Goal: Transaction & Acquisition: Purchase product/service

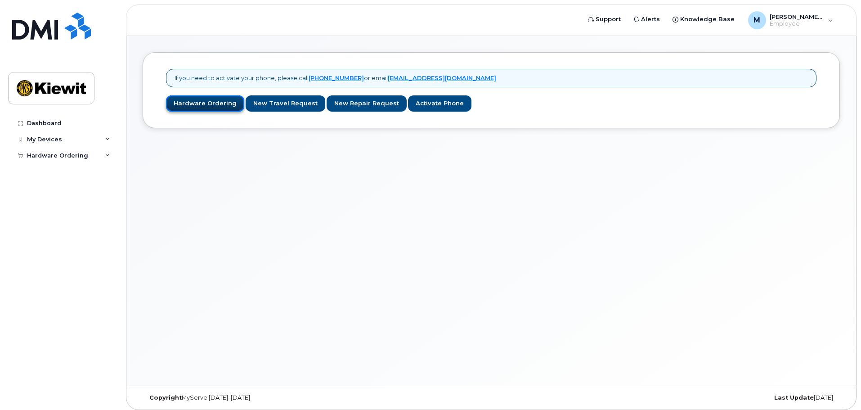
click at [194, 101] on link "Hardware Ordering" at bounding box center [205, 103] width 78 height 17
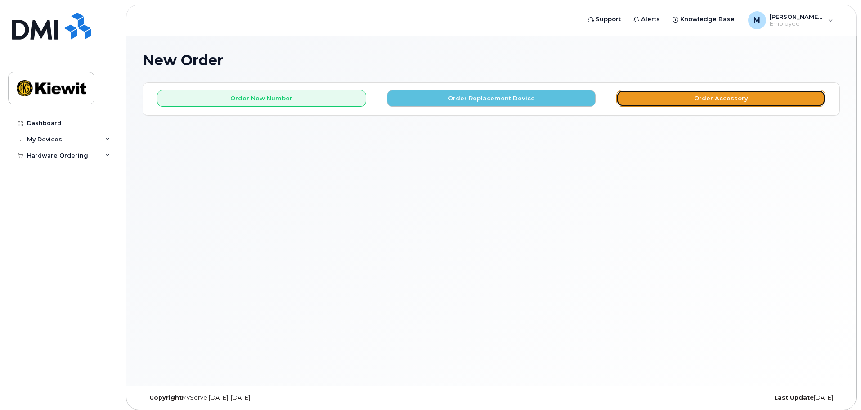
click at [694, 98] on button "Order Accessory" at bounding box center [720, 98] width 209 height 17
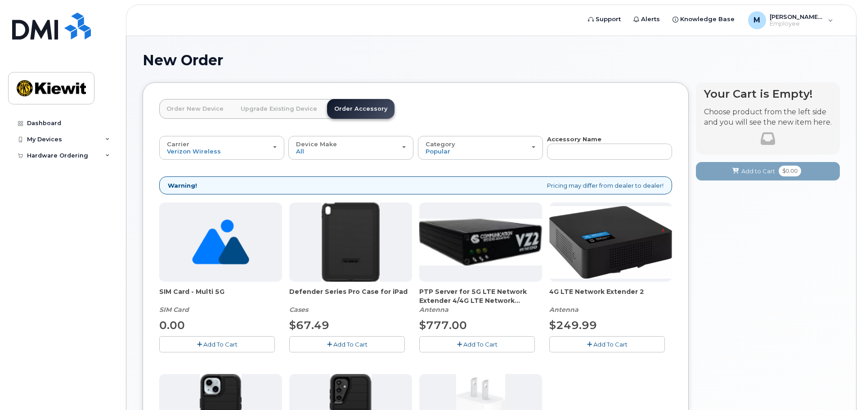
click at [186, 113] on link "Order New Device" at bounding box center [194, 109] width 71 height 20
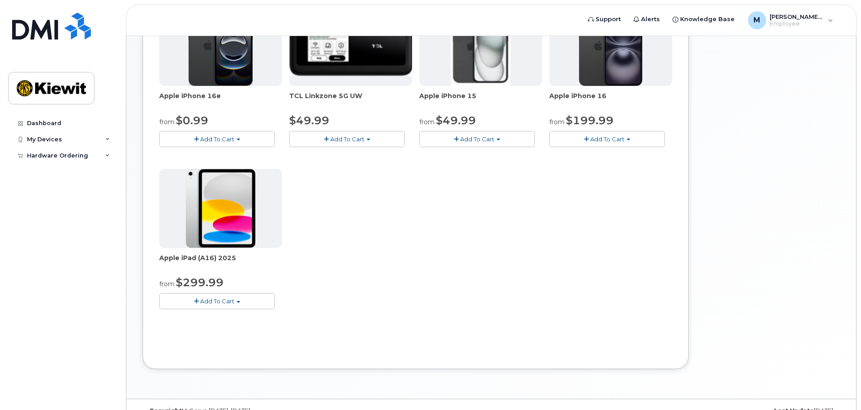
scroll to position [180, 0]
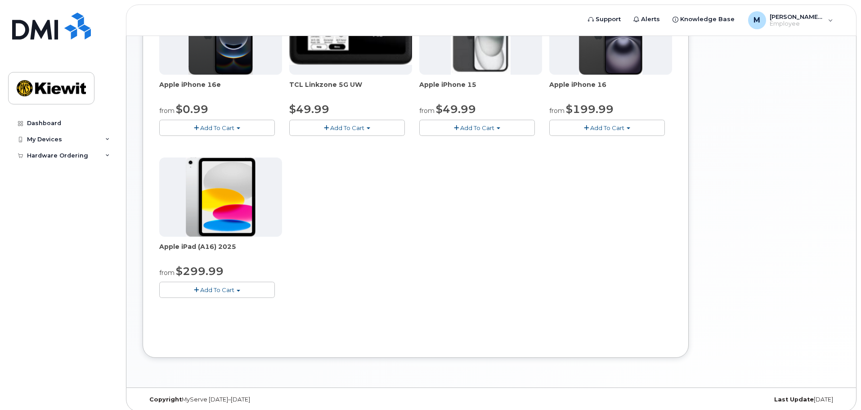
click at [237, 292] on button "Add To Cart" at bounding box center [217, 289] width 116 height 16
click at [364, 265] on div "Apple iPhone 16e from $0.99 Add To Cart $0.99 - 2 Year Activation (128GB) $599.…" at bounding box center [415, 154] width 513 height 317
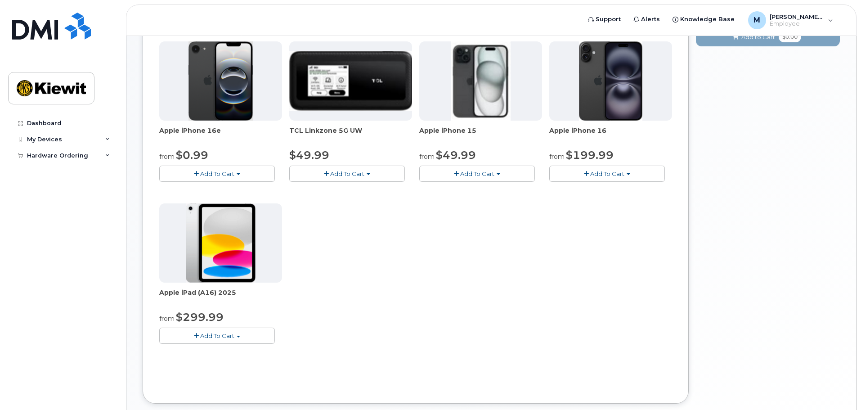
scroll to position [135, 0]
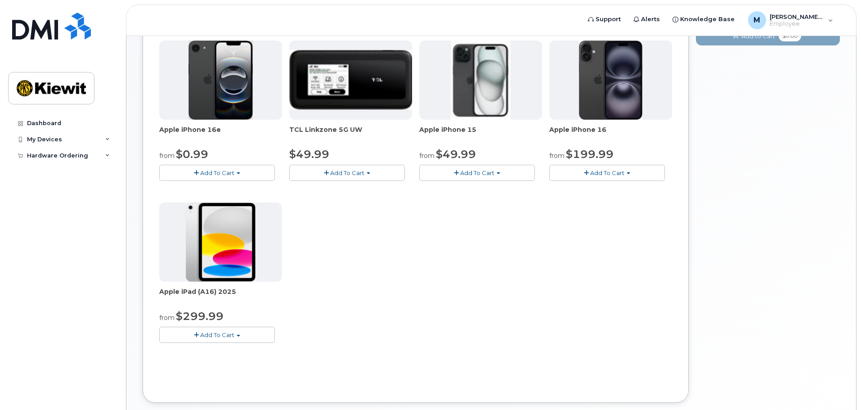
click at [221, 337] on span "Add To Cart" at bounding box center [217, 334] width 34 height 7
click at [271, 353] on link "$299.99 - 2 Year Activation (128GB)" at bounding box center [223, 351] width 124 height 11
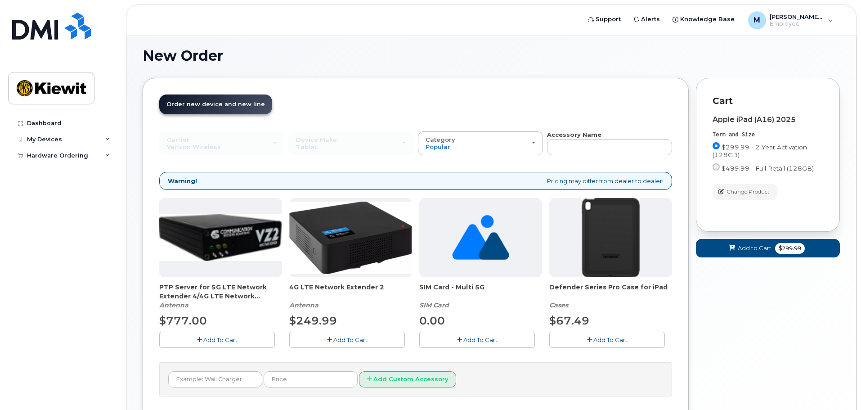
scroll to position [5, 0]
click at [611, 342] on span "Add To Cart" at bounding box center [610, 338] width 34 height 7
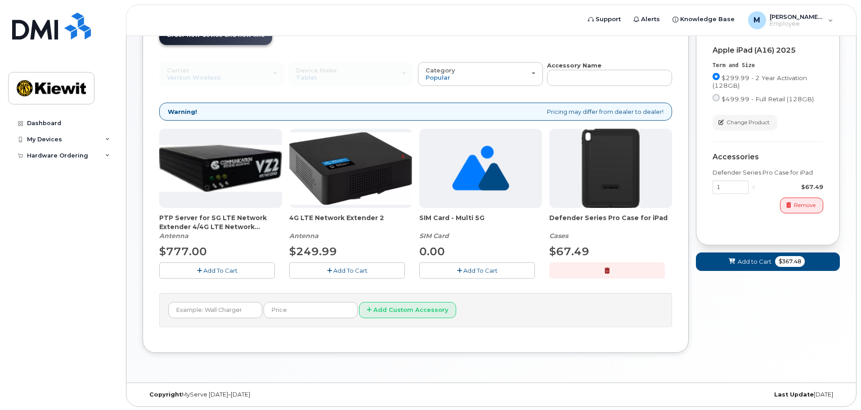
scroll to position [75, 0]
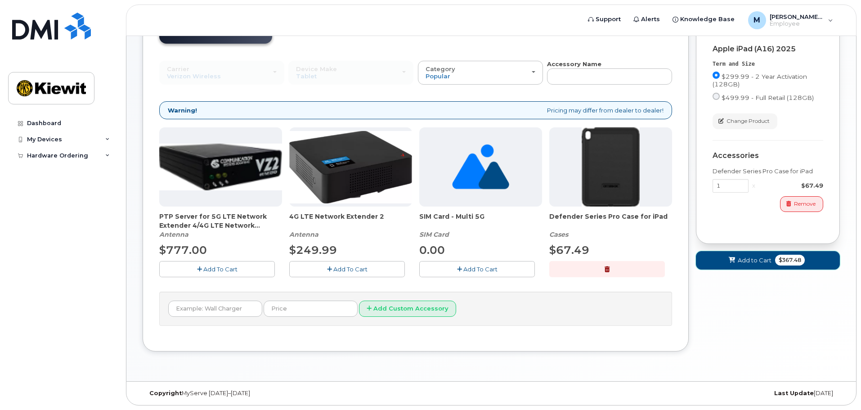
click at [745, 258] on span "Add to Cart" at bounding box center [754, 260] width 34 height 9
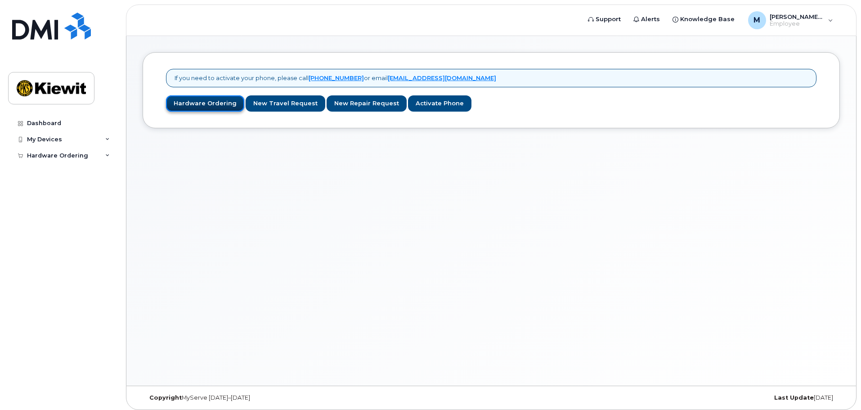
click at [207, 103] on link "Hardware Ordering" at bounding box center [205, 103] width 78 height 17
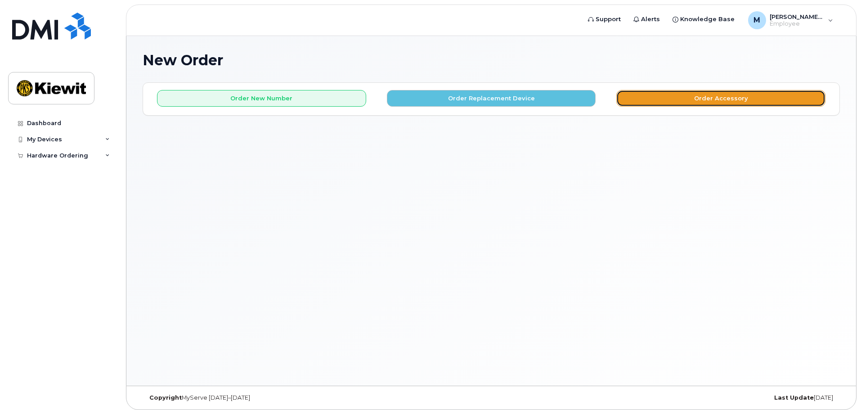
click at [653, 98] on button "Order Accessory" at bounding box center [720, 98] width 209 height 17
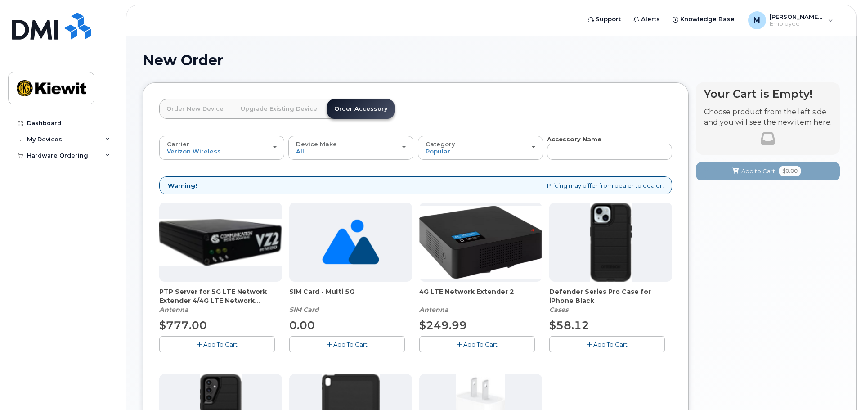
click at [193, 111] on link "Order New Device" at bounding box center [194, 109] width 71 height 20
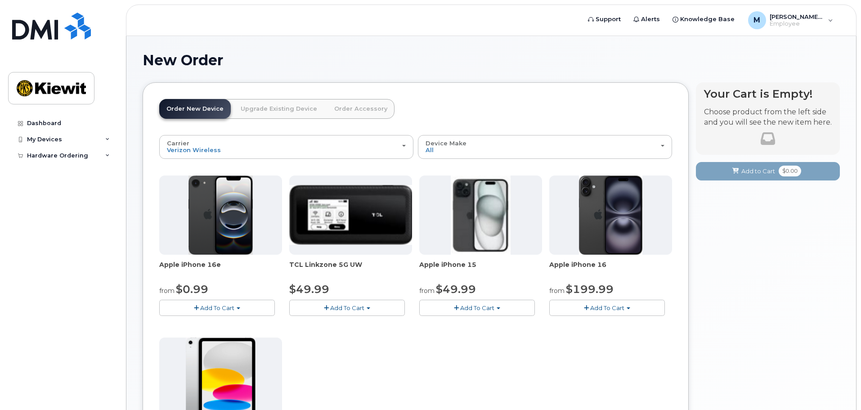
scroll to position [45, 0]
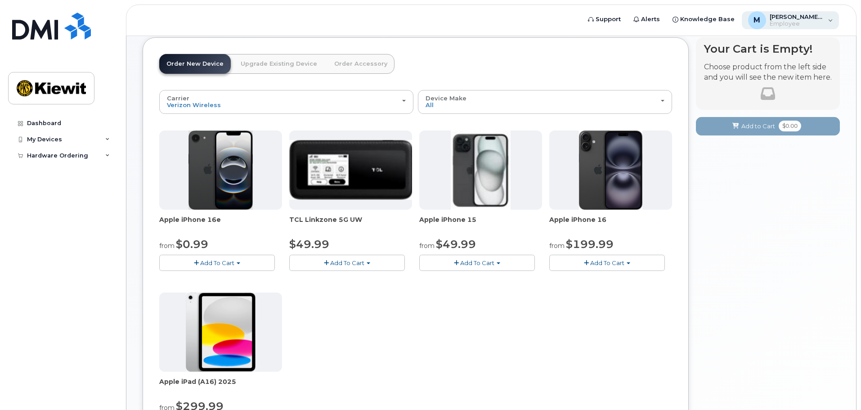
click at [831, 26] on div "M Matthew.Betts Employee" at bounding box center [790, 20] width 98 height 18
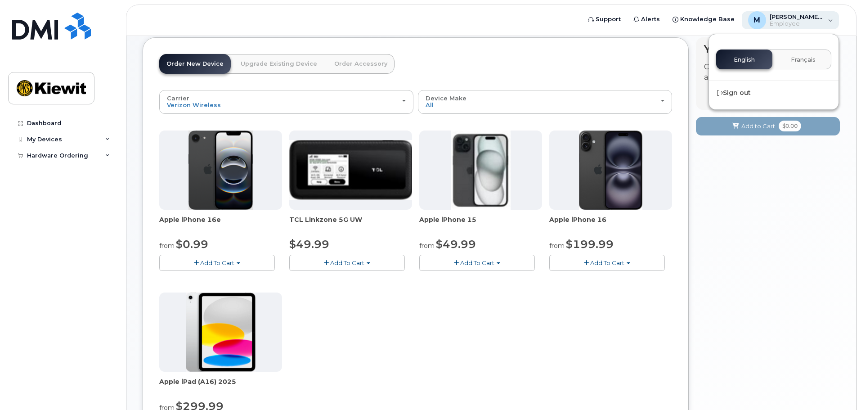
click at [831, 26] on div "M Matthew.Betts Employee" at bounding box center [790, 20] width 98 height 18
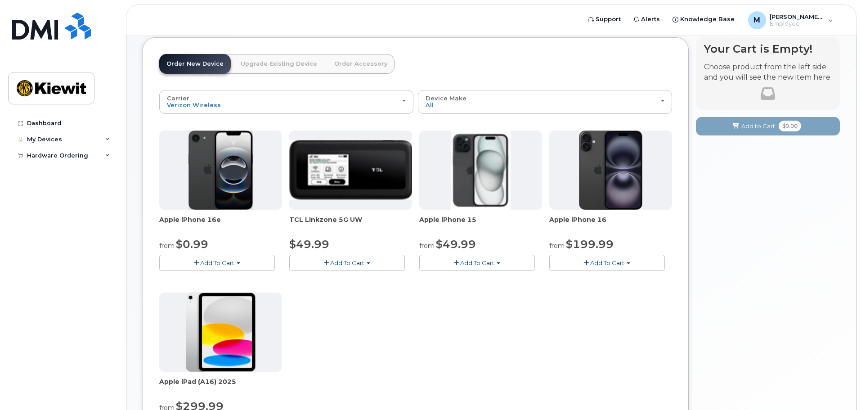
scroll to position [90, 0]
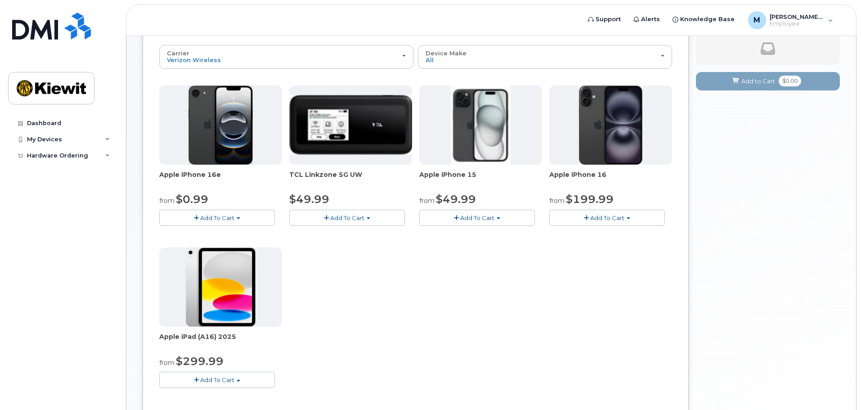
click at [222, 381] on span "Add To Cart" at bounding box center [217, 379] width 34 height 7
click at [211, 395] on link "$299.99 - 2 Year Activation (128GB)" at bounding box center [223, 396] width 124 height 11
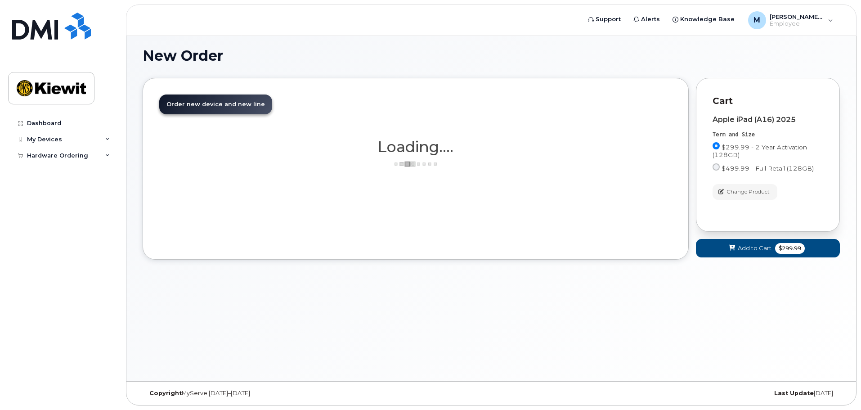
scroll to position [5, 0]
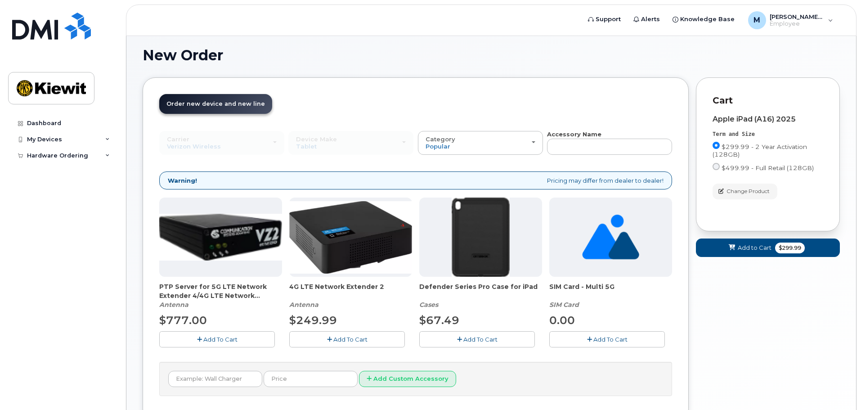
click at [487, 248] on img at bounding box center [480, 236] width 58 height 79
click at [482, 339] on span "Add To Cart" at bounding box center [480, 338] width 34 height 7
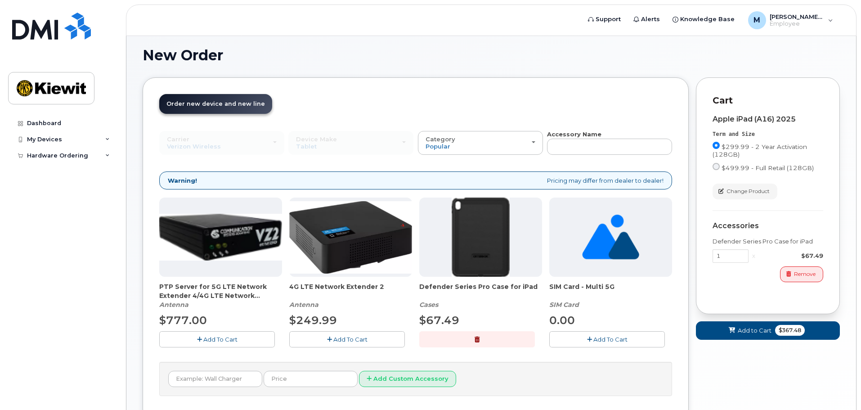
click at [597, 338] on span "Add To Cart" at bounding box center [610, 338] width 34 height 7
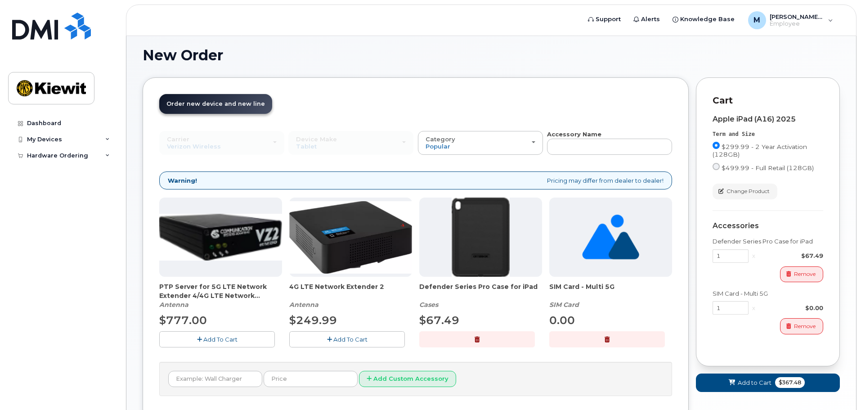
scroll to position [50, 0]
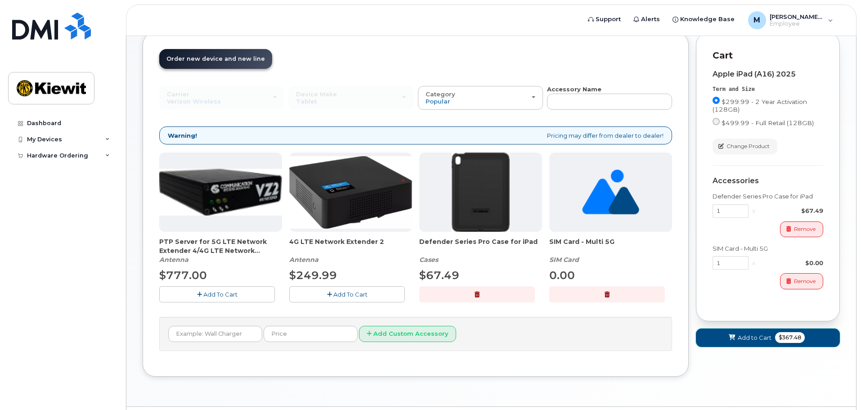
click at [738, 338] on span "Add to Cart" at bounding box center [754, 337] width 34 height 9
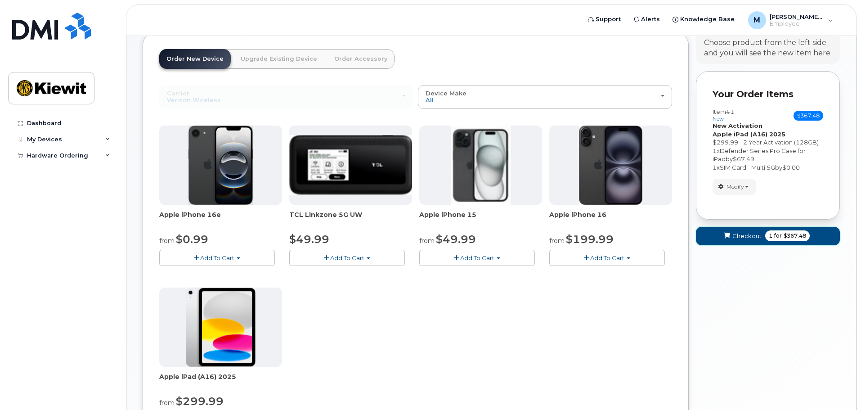
click at [735, 236] on span "Checkout" at bounding box center [746, 236] width 29 height 9
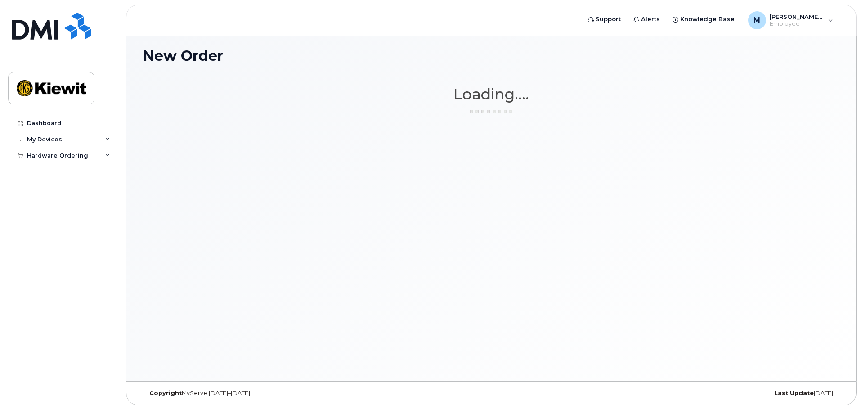
scroll to position [4, 0]
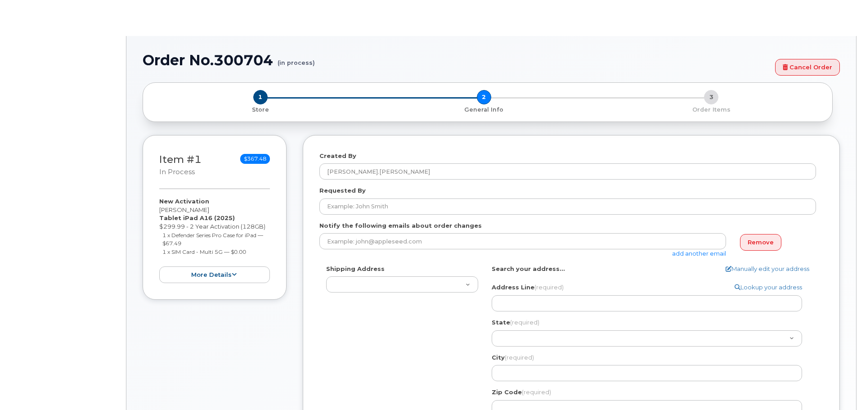
select select
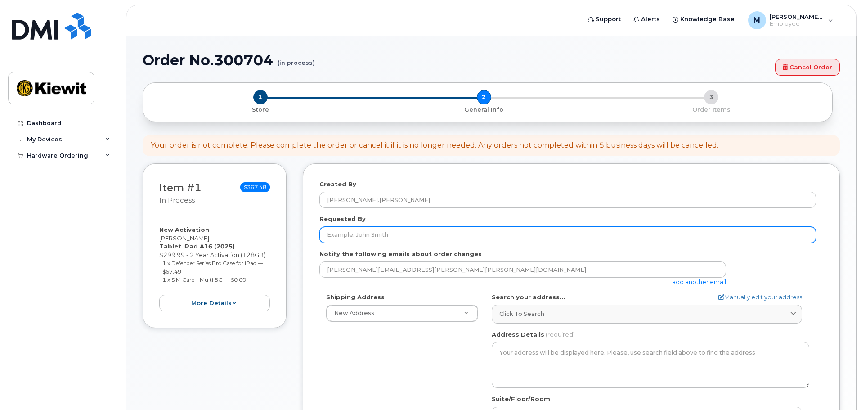
click at [369, 233] on input "Requested By" at bounding box center [567, 235] width 496 height 16
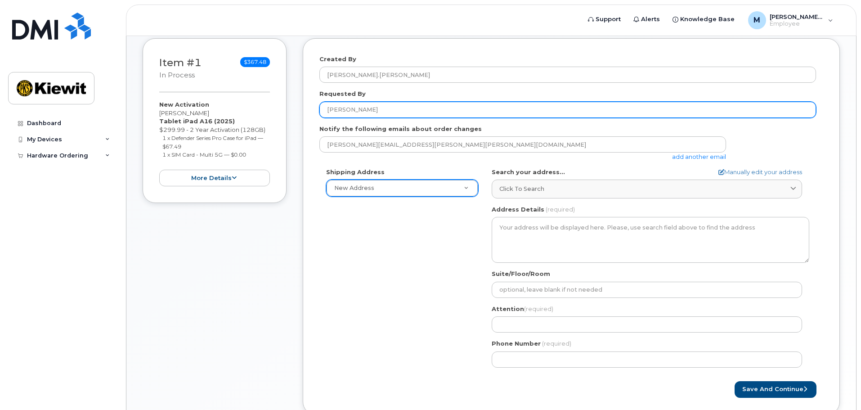
scroll to position [135, 0]
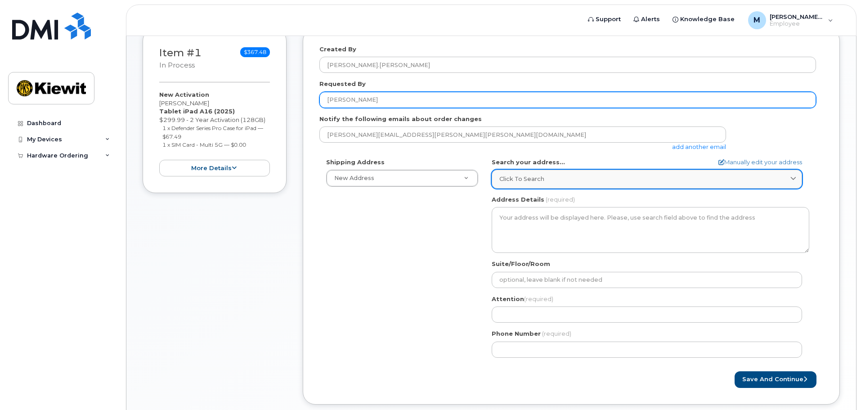
type input "[PERSON_NAME]"
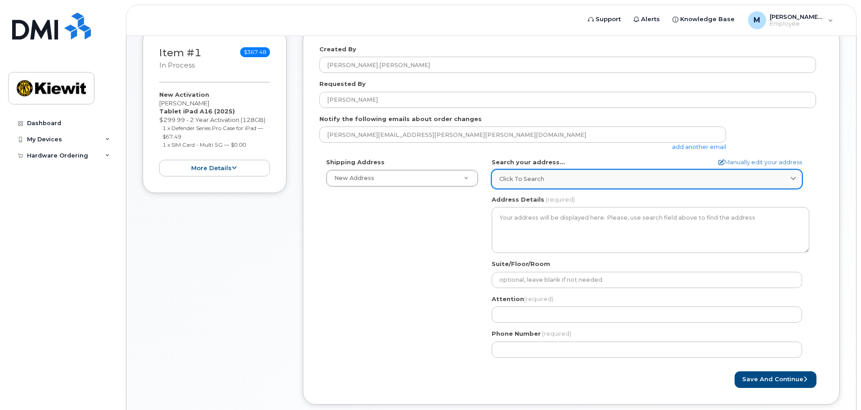
click at [554, 180] on div "Click to search" at bounding box center [646, 178] width 295 height 9
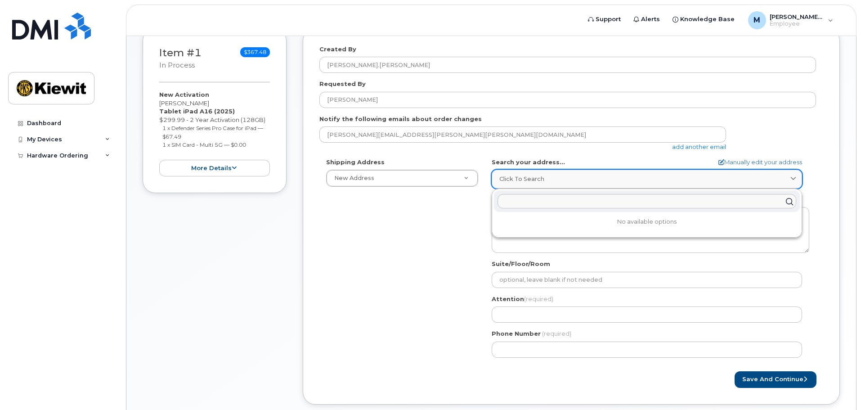
click at [526, 179] on span "Click to search" at bounding box center [521, 178] width 45 height 9
type input "m"
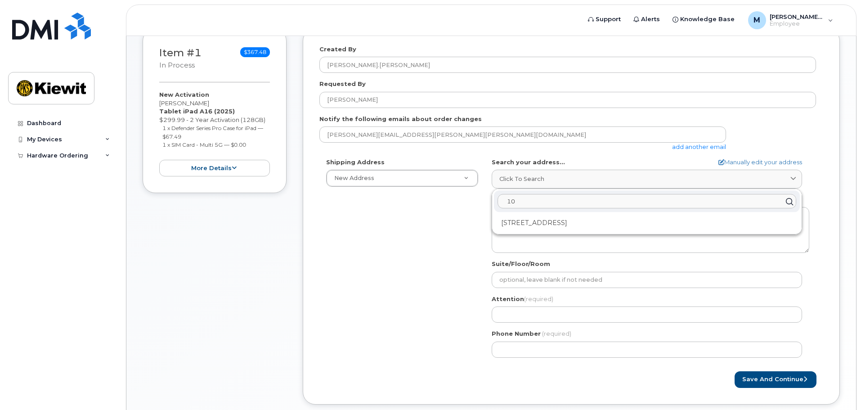
type input "1"
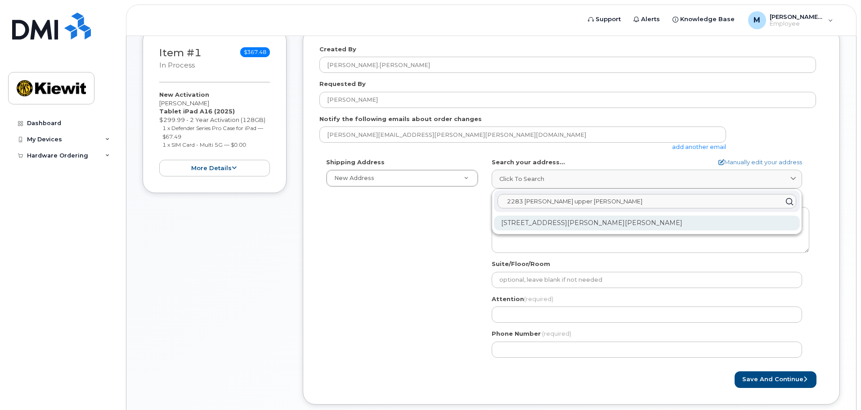
type input "2283 marion upper sandusky"
click at [595, 222] on div "2283 Marion Upper Sandusky Rd Marion OH 43302-9302" at bounding box center [647, 222] width 306 height 15
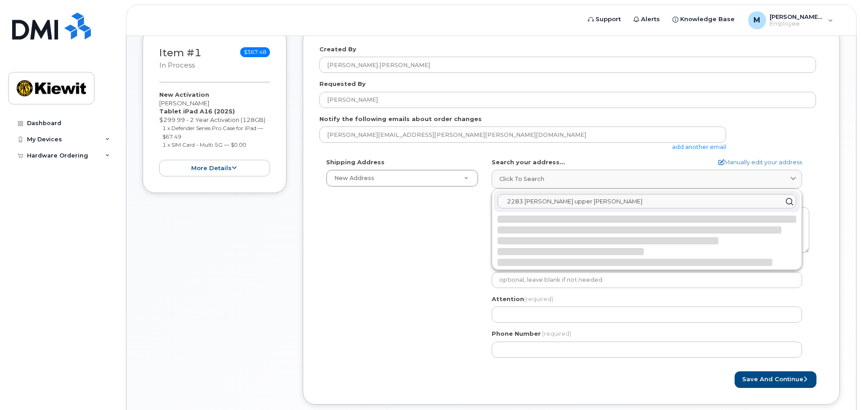
select select
type textarea "2283 Marion Upper Sandusky Rd MARION OH 43302-9302 UNITED STATES"
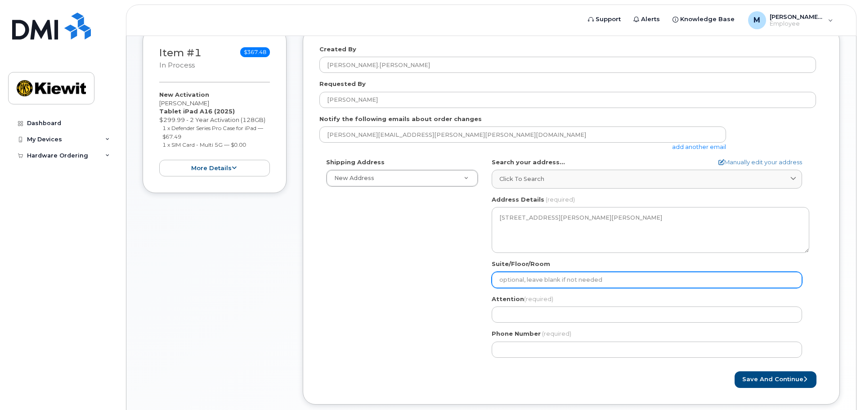
click at [552, 281] on input "Suite/Floor/Room" at bounding box center [646, 280] width 310 height 16
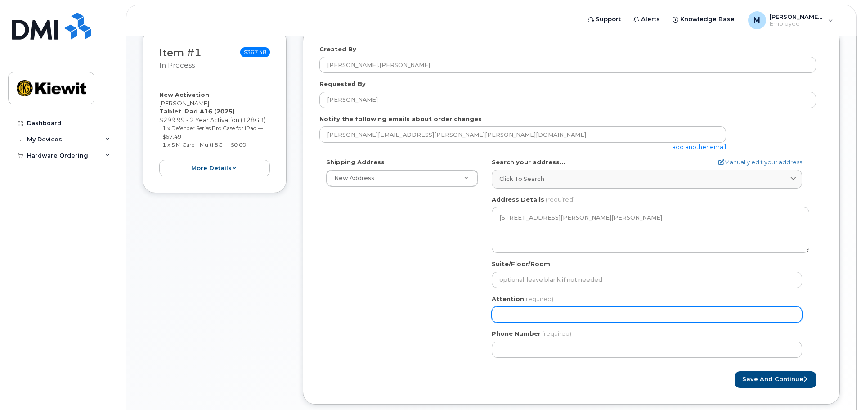
click at [547, 313] on input "Attention (required)" at bounding box center [646, 314] width 310 height 16
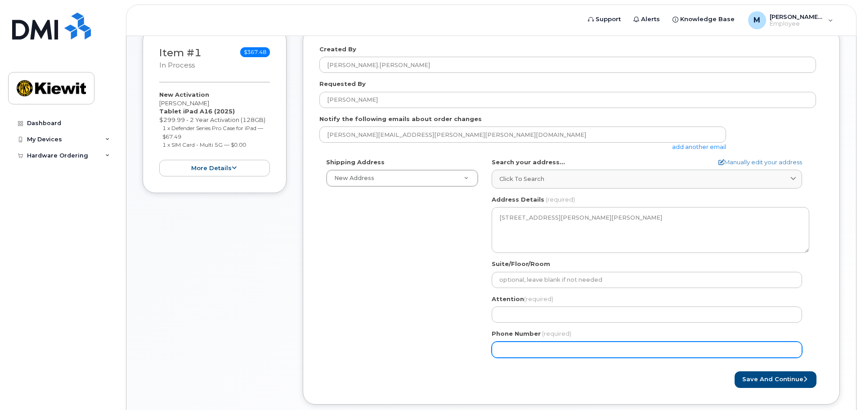
click at [537, 350] on input "Phone Number" at bounding box center [646, 349] width 310 height 16
type input "8"
type input "908632296"
select select
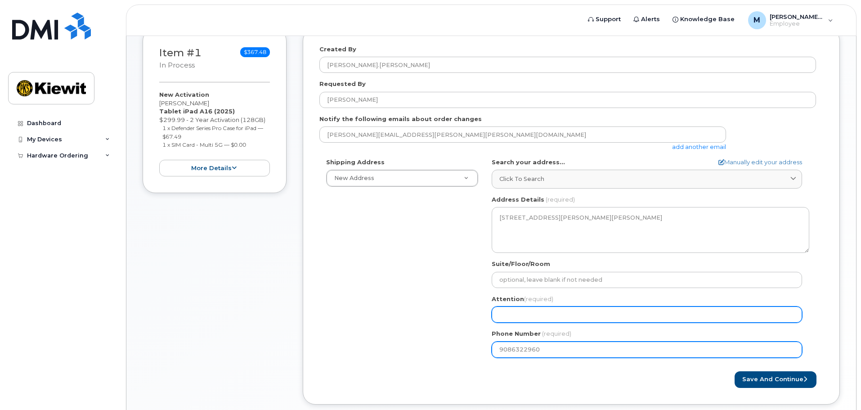
type input "9086322960"
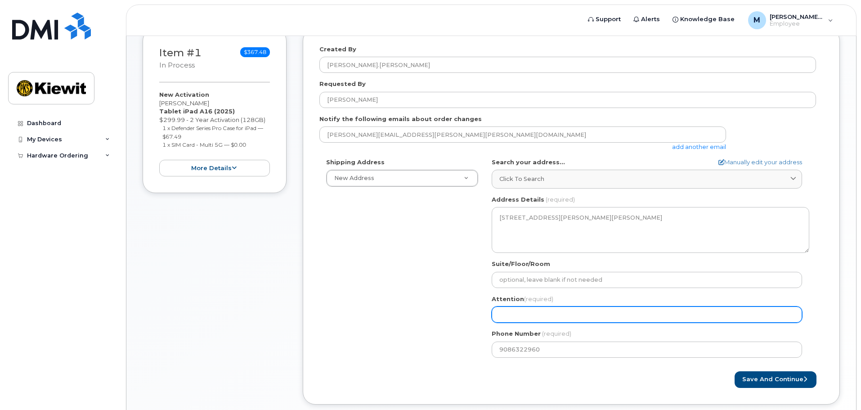
click at [556, 316] on input "Attention (required)" at bounding box center [646, 314] width 310 height 16
select select
type input "n"
select select
type input "n/"
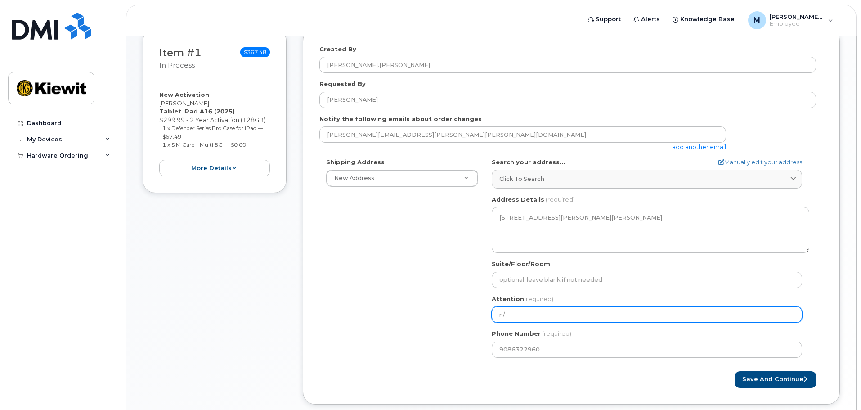
select select
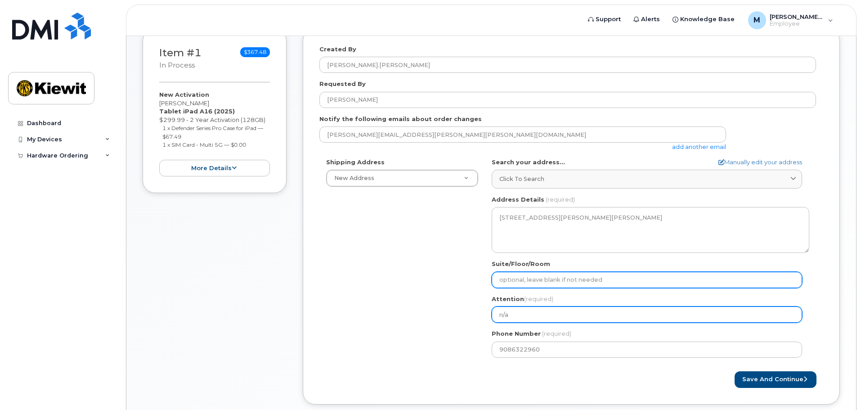
type input "n/a"
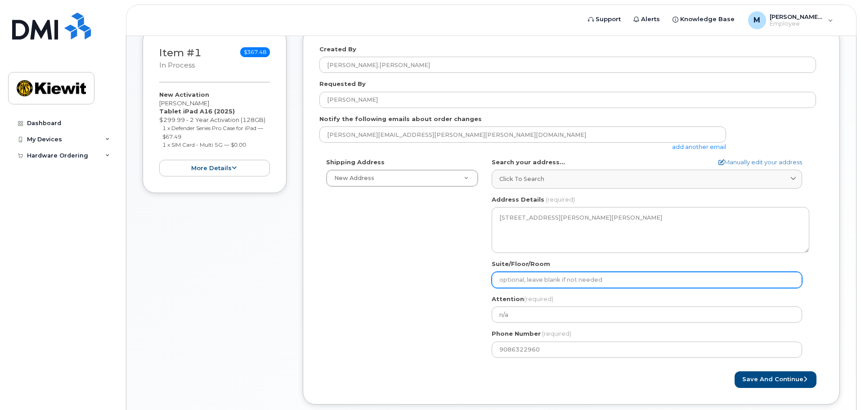
click at [561, 277] on input "Suite/Floor/Room" at bounding box center [646, 280] width 310 height 16
select select
type input "s"
select select
type input "sh"
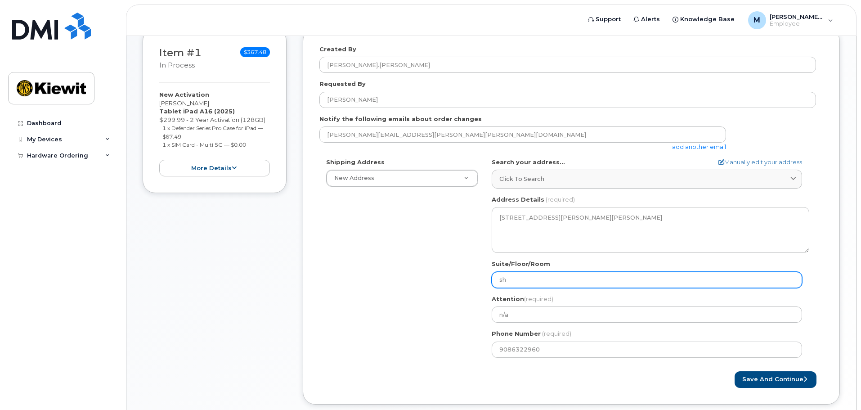
select select
type input "shi"
select select
type input "shio"
select select
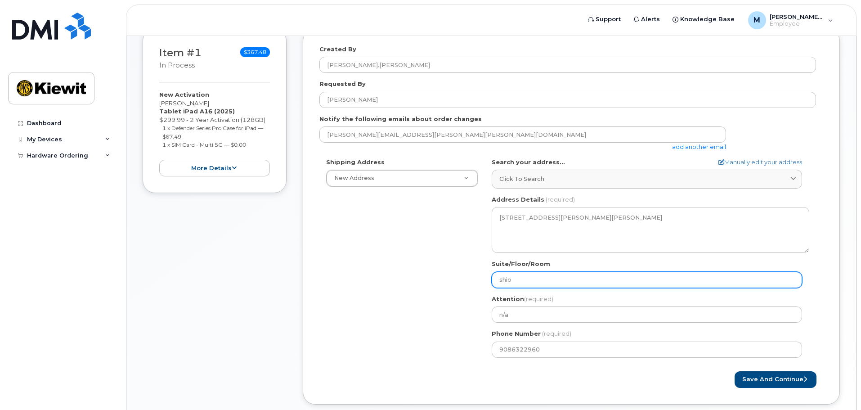
type input "shioo"
select select
type input "shio"
select select
type input "shi"
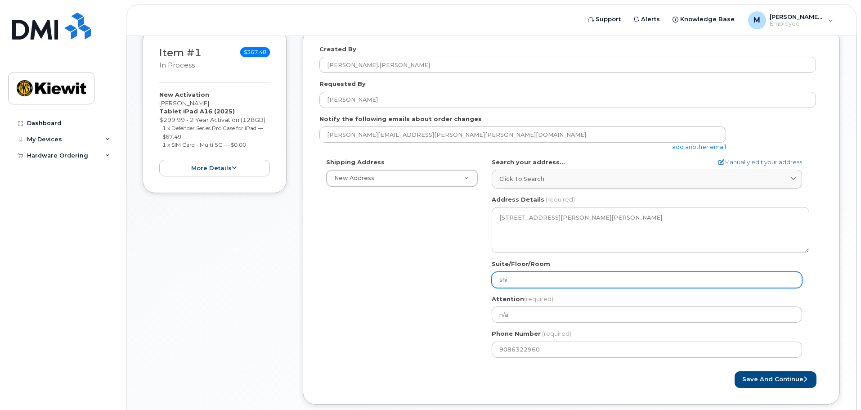
select select
type input "ship"
select select
type input "shipp"
select select
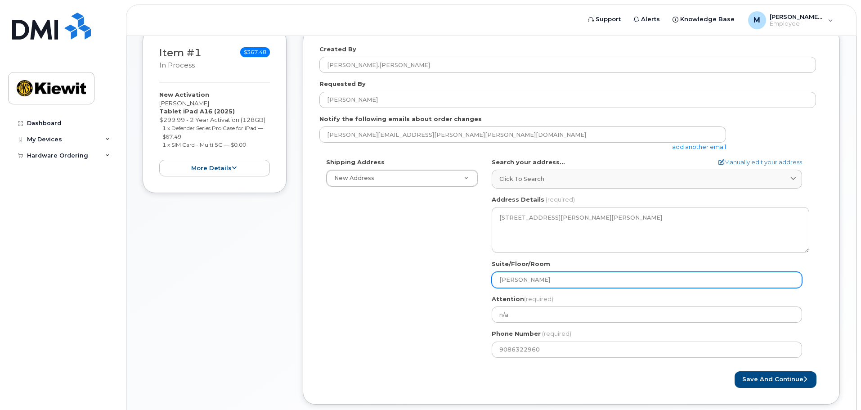
type input "shippi"
select select
type input "shippin"
select select
type input "shipping"
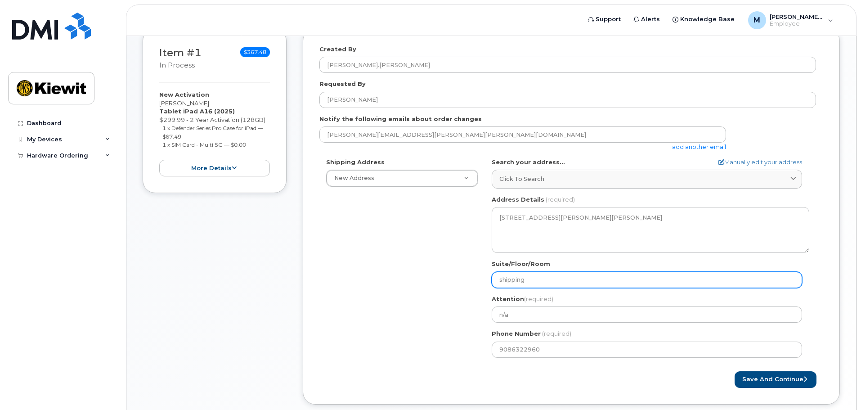
select select
type input "shipping n"
select select
type input "shipping na"
select select
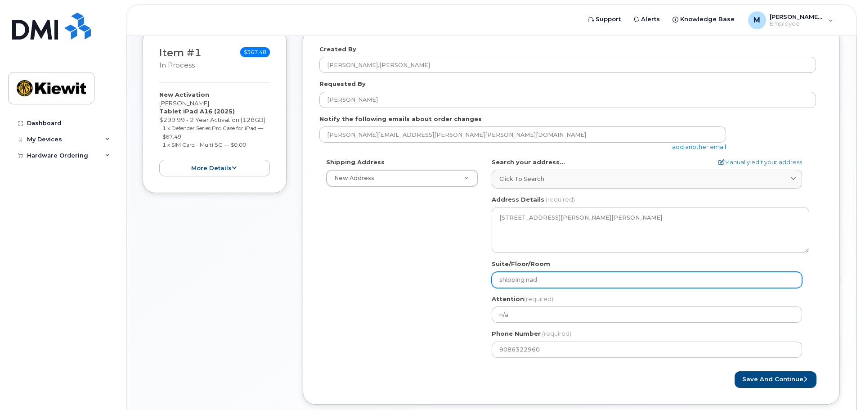
type input "shipping nad"
select select
type input "shipping na"
select select
type input "shipping n"
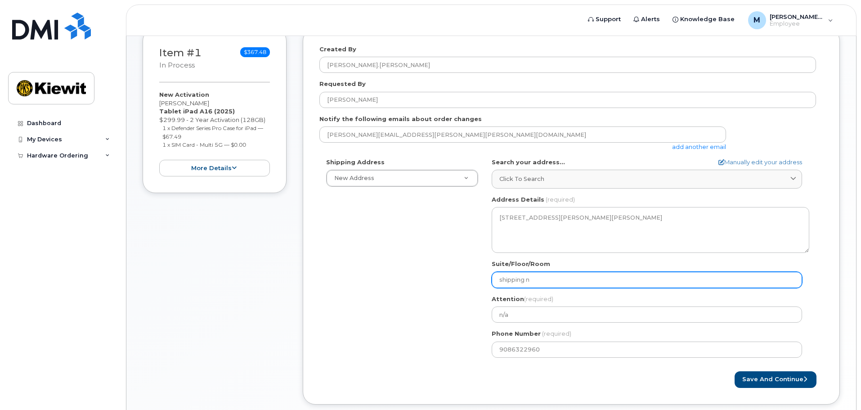
select select
type input "shipping"
select select
type input "shipping a"
select select
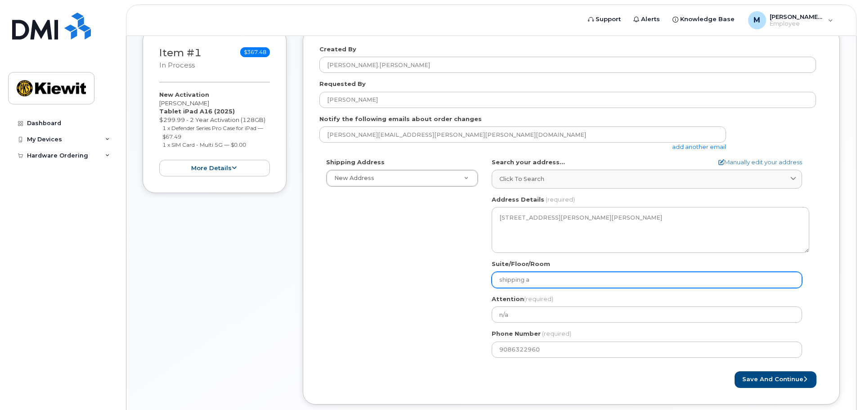
type input "shipping an"
select select
type input "shipping and"
select select
type input "shipping and r"
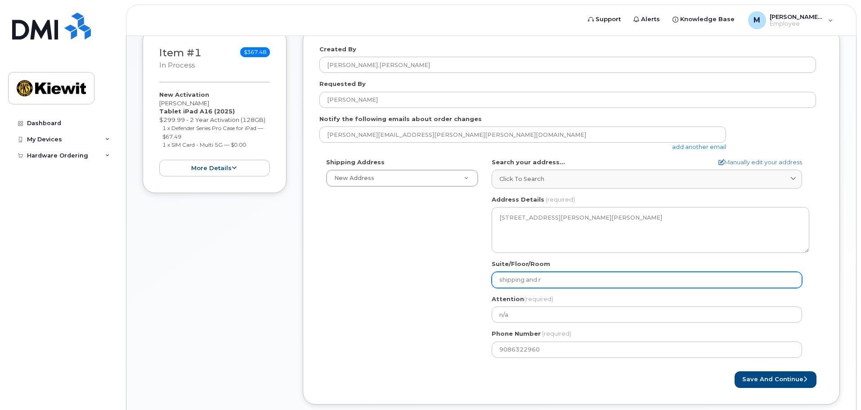
select select
type input "shipping and re"
select select
type input "shipping and rec"
select select
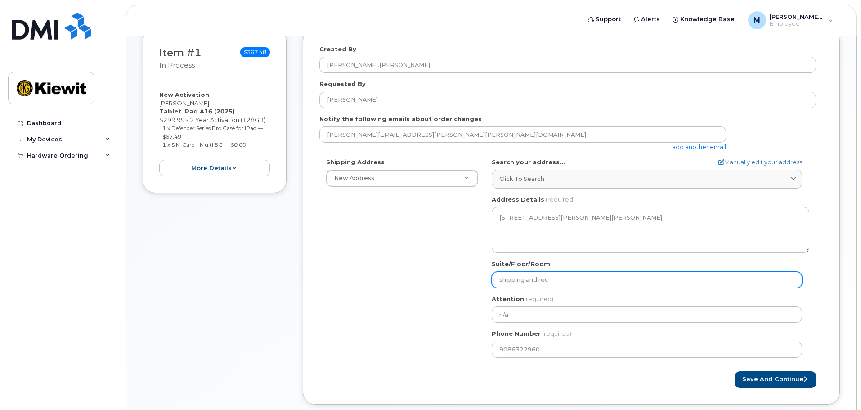
type input "shipping and reci"
select select
type input "shipping and recie"
select select
type input "shipping and reciev"
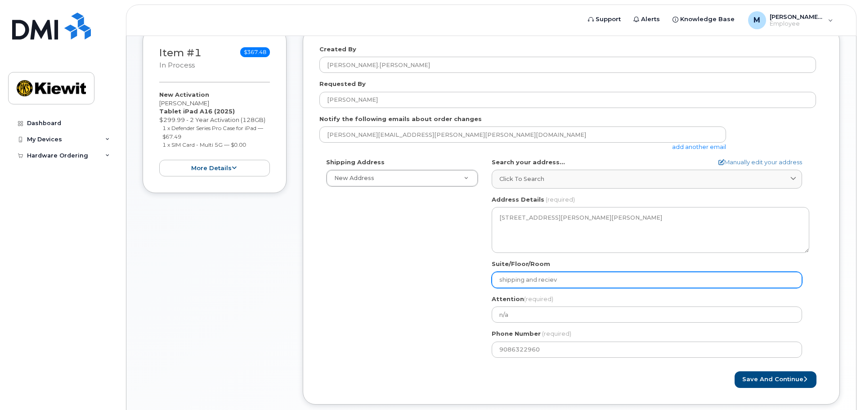
select select
type input "shipping and recievik"
select select
type input "shipping and recievikn"
select select
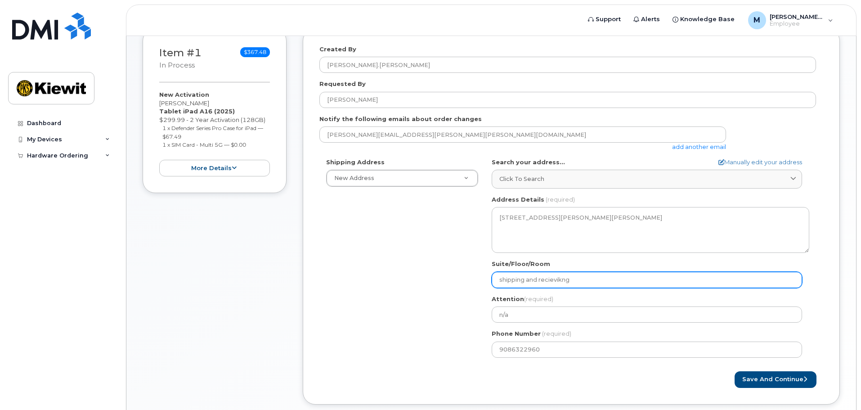
type input "shipping and recievikng"
select select
type input "shipping and recievikn"
select select
type input "shipping and recievik"
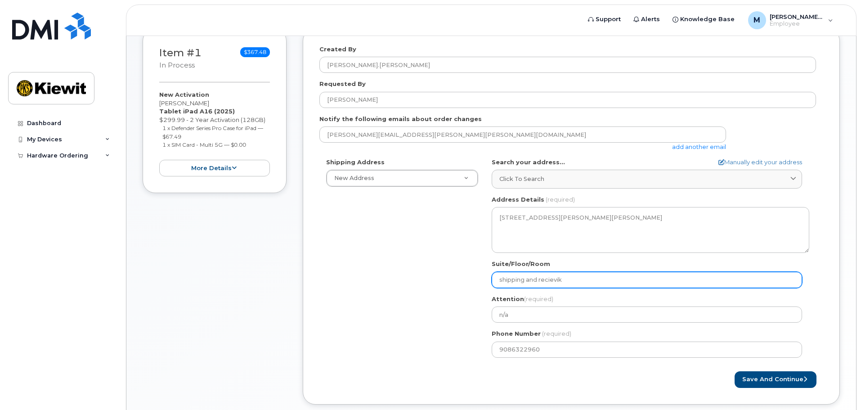
select select
type input "shipping and recievi"
select select
type input "shipping and reciev"
select select
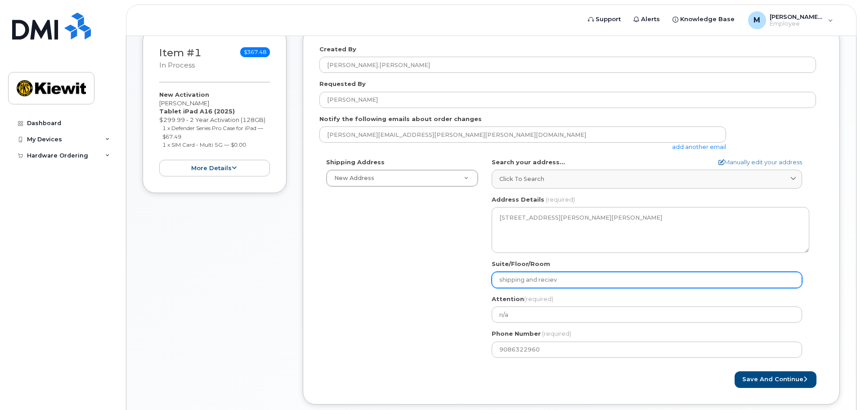
type input "shipping and recie"
select select
type input "shipping and reci"
select select
type input "shipping and rec"
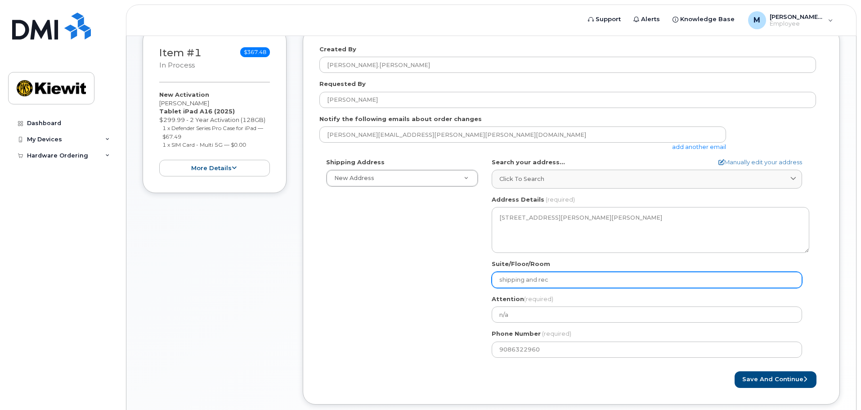
select select
type input "shipping and rece"
select select
type input "shipping and recei"
select select
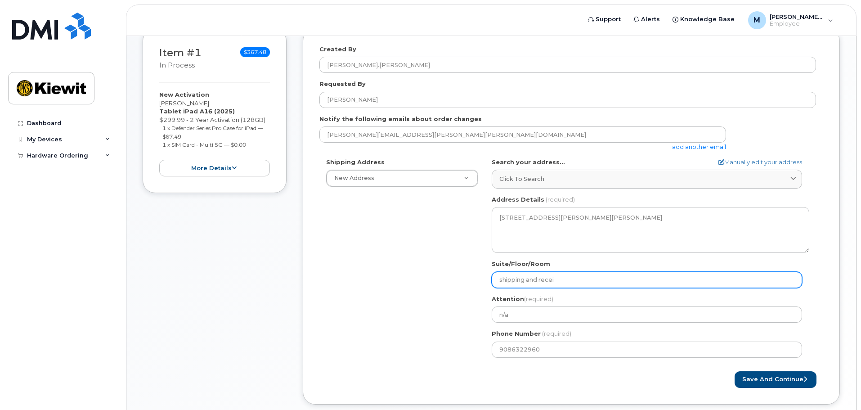
type input "shipping and receiv"
select select
type input "shipping and receivi"
select select
type input "shipping and receivin"
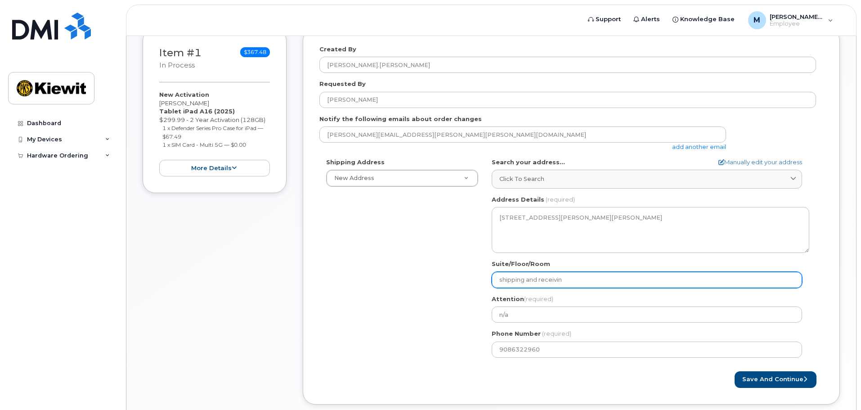
select select
type input "shipping and receiving"
select select
type input "shipping and receiving c"
select select
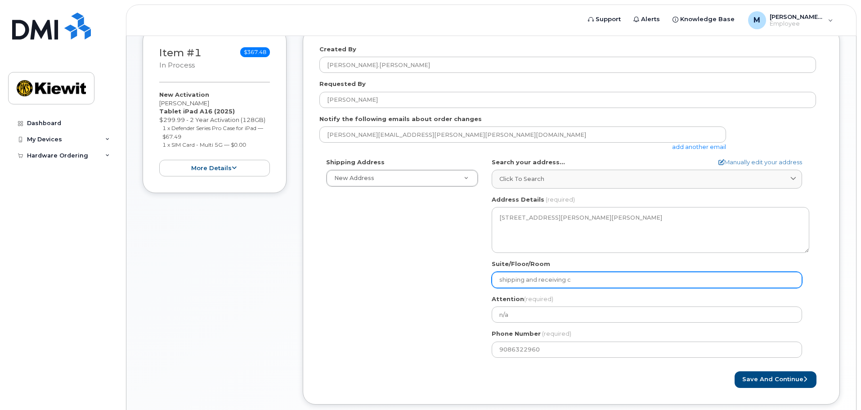
type input "shipping and receiving co"
select select
type input "shipping and receiving con"
select select
type input "shipping and receiving cone"
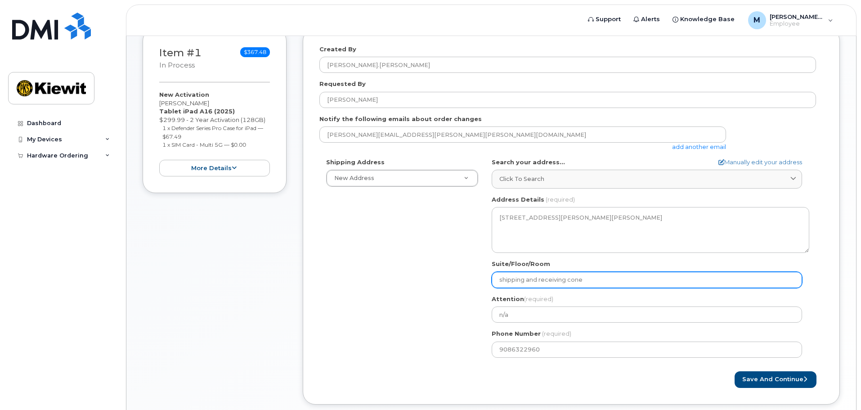
select select
type input "shipping and receiving cone"
select select
type input "shipping and receiving cone="
select select
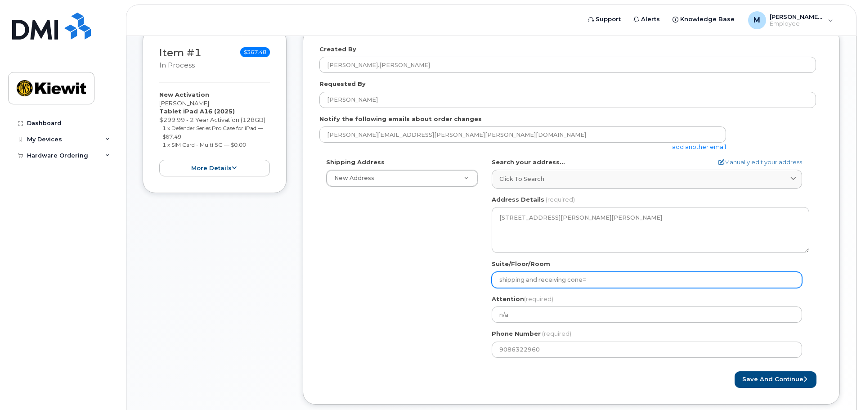
type input "shipping and receiving cone=x"
select select
type input "shipping and receiving cone="
select select
type input "shipping and receiving cone"
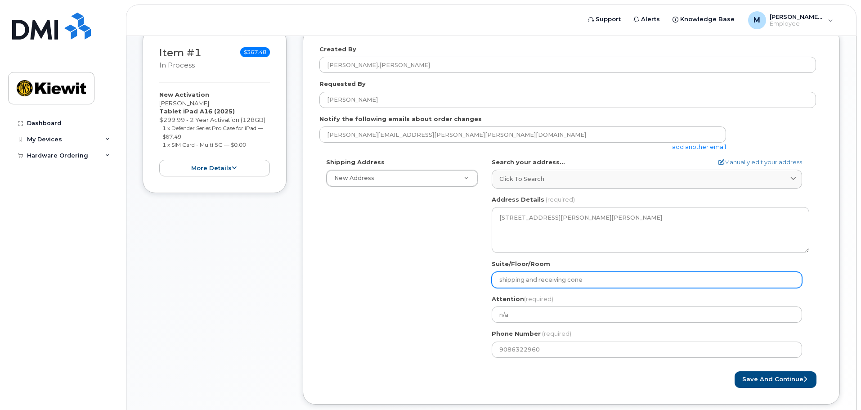
select select
type input "shipping and receiving conex"
click at [579, 277] on input "shipping and receiving conex" at bounding box center [646, 280] width 310 height 16
click at [580, 281] on input "shipping and receiving conex" at bounding box center [646, 280] width 310 height 16
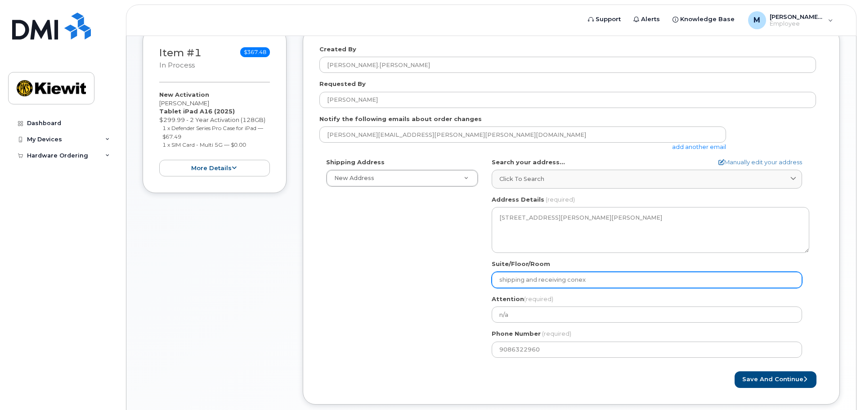
select select
type input "shipping and receiving connex"
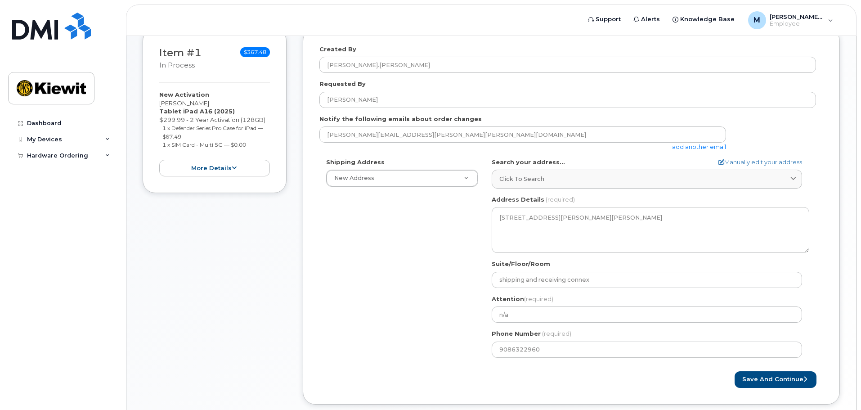
click at [829, 275] on div "Created By Matthew.Betts Requested By Matthew Betts Notify the following emails…" at bounding box center [571, 216] width 537 height 376
click at [773, 378] on button "Save and Continue" at bounding box center [775, 379] width 82 height 17
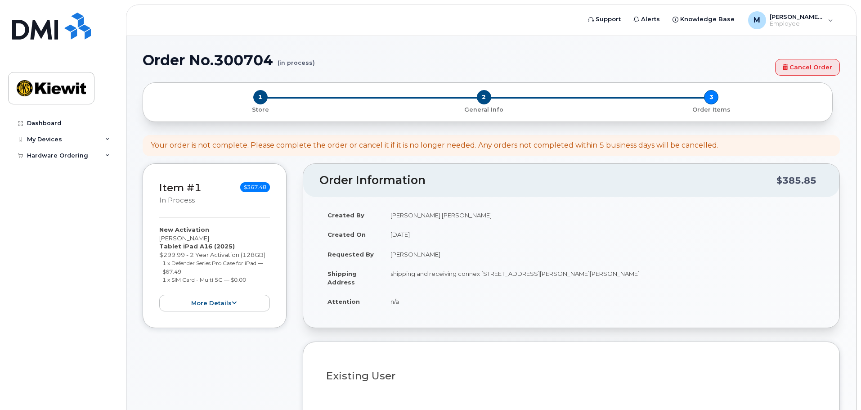
select select
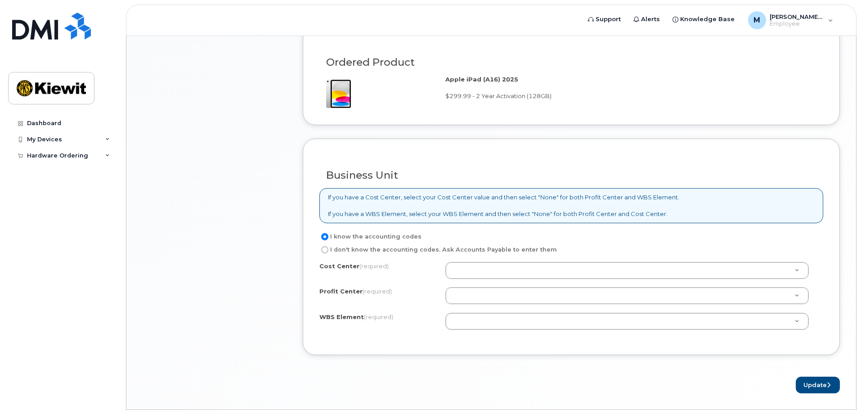
scroll to position [613, 0]
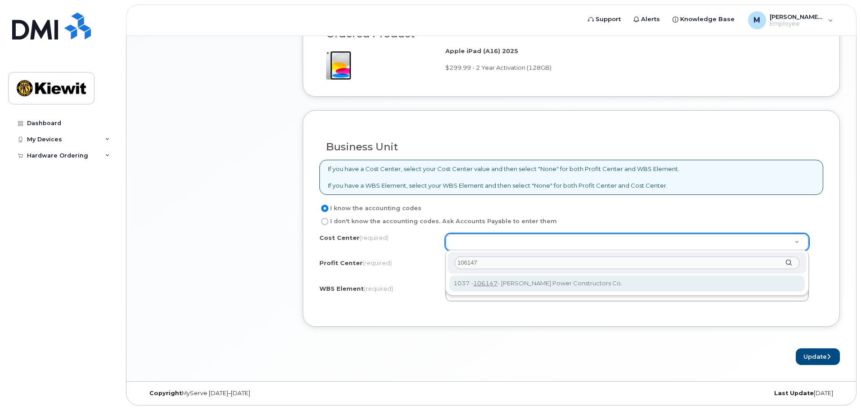
type input "106147"
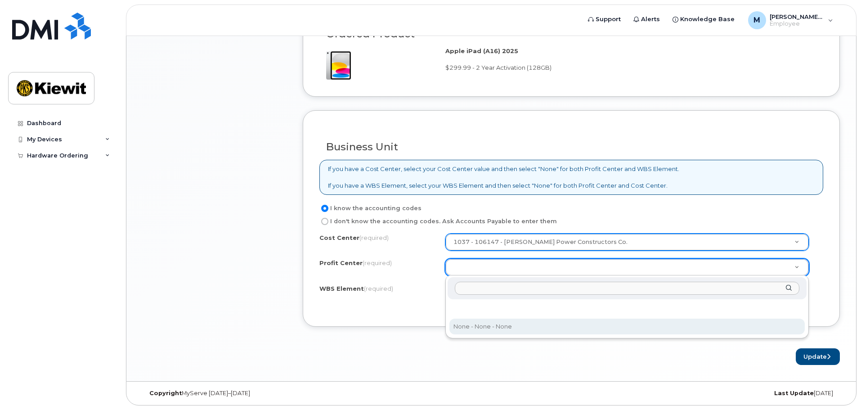
select select "None"
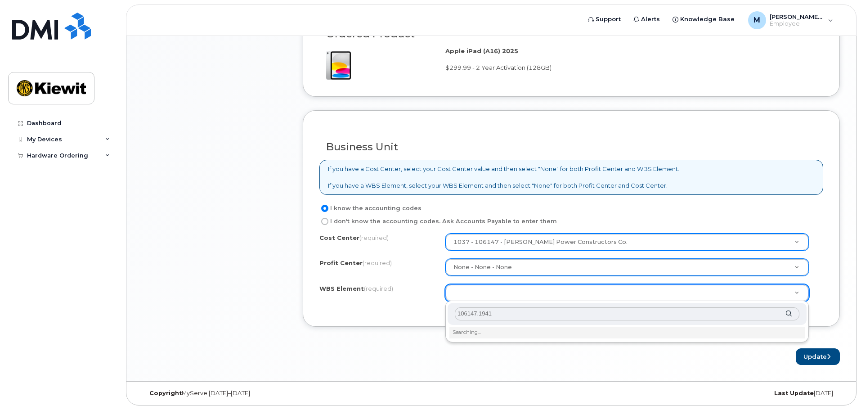
click at [506, 316] on input "106147.1941" at bounding box center [627, 313] width 344 height 13
type input "106147.1941"
click at [789, 312] on div "106147.1941" at bounding box center [626, 314] width 359 height 22
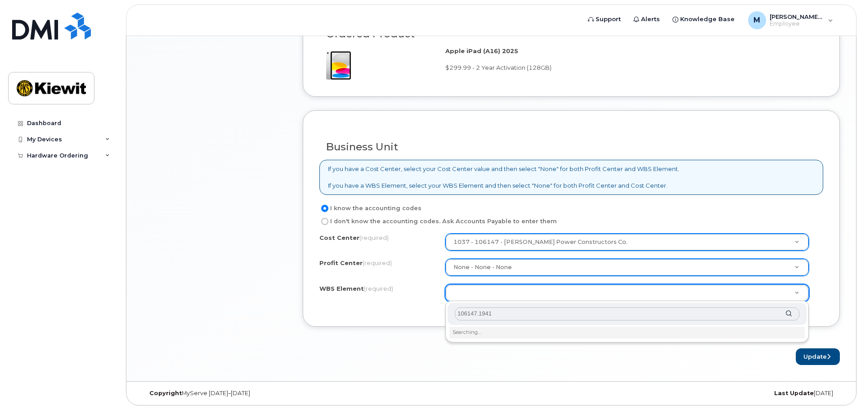
click at [789, 312] on div "106147.1941" at bounding box center [626, 314] width 359 height 22
click at [610, 315] on input "106147.1941" at bounding box center [627, 313] width 344 height 13
drag, startPoint x: 508, startPoint y: 314, endPoint x: -476, endPoint y: 283, distance: 984.6
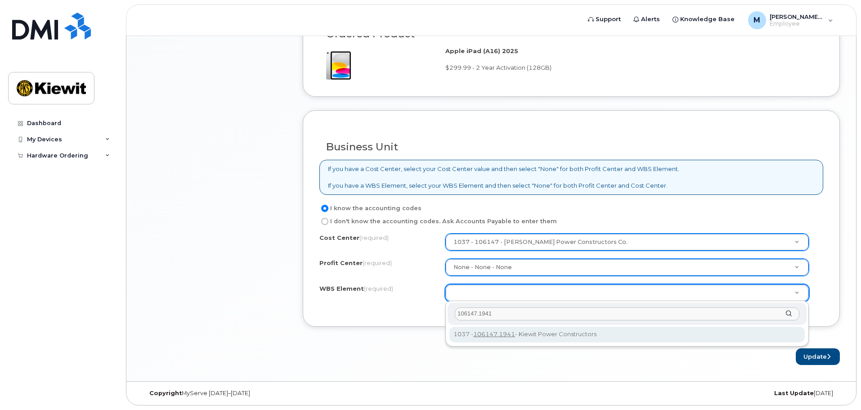
type input "106147.1941"
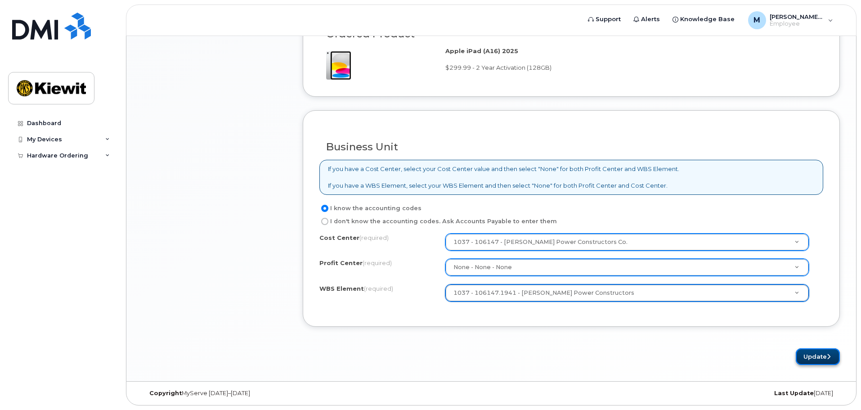
click at [831, 355] on button "Update" at bounding box center [817, 356] width 44 height 17
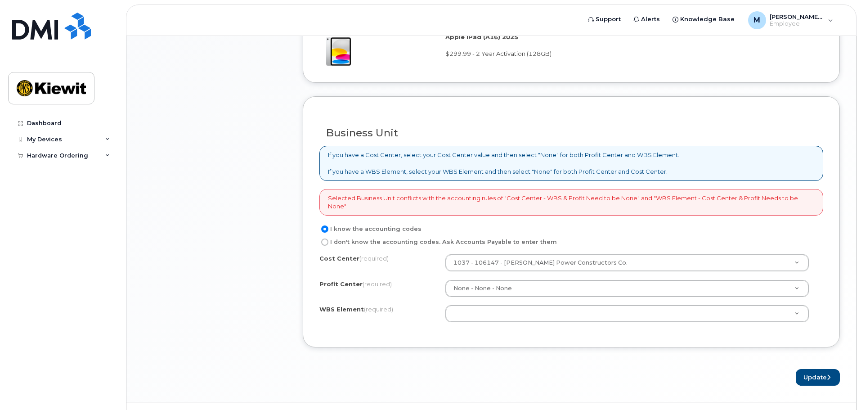
scroll to position [629, 0]
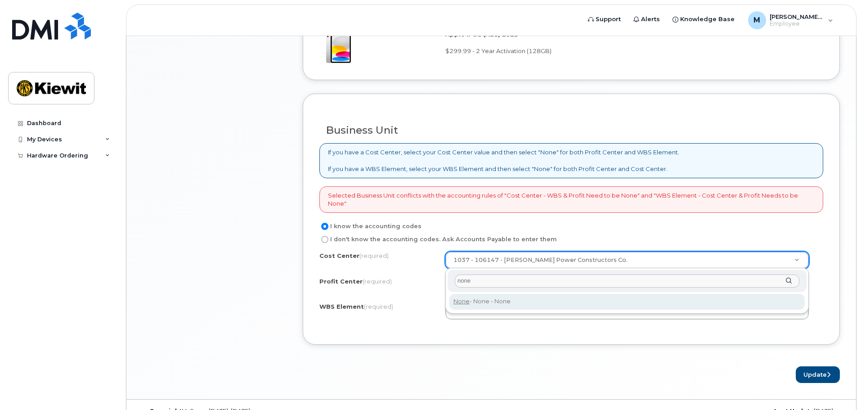
type input "none"
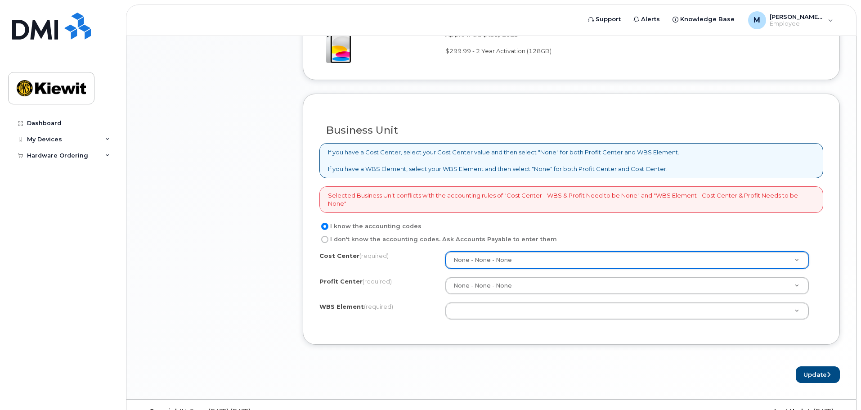
type input "None"
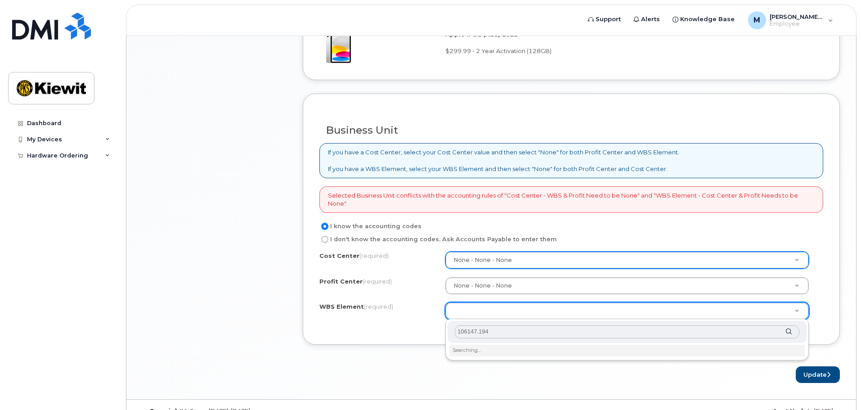
type input "106147.1941"
drag, startPoint x: 512, startPoint y: 327, endPoint x: 311, endPoint y: 342, distance: 201.9
click at [458, 330] on input "1941" at bounding box center [627, 331] width 344 height 13
type input "106147.1941"
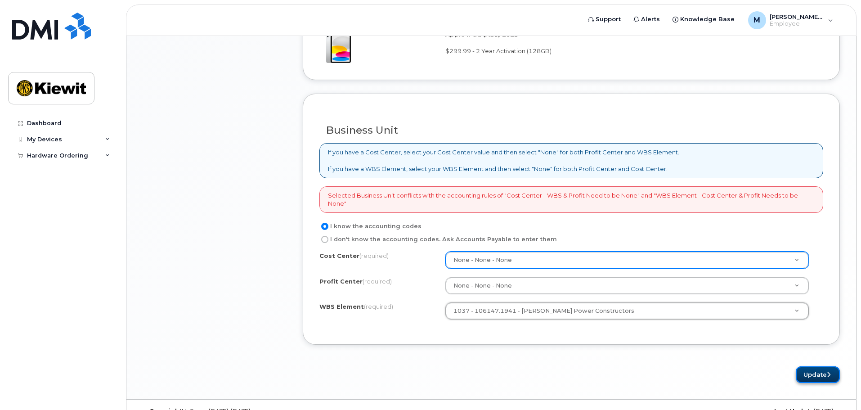
click at [813, 374] on button "Update" at bounding box center [817, 374] width 44 height 17
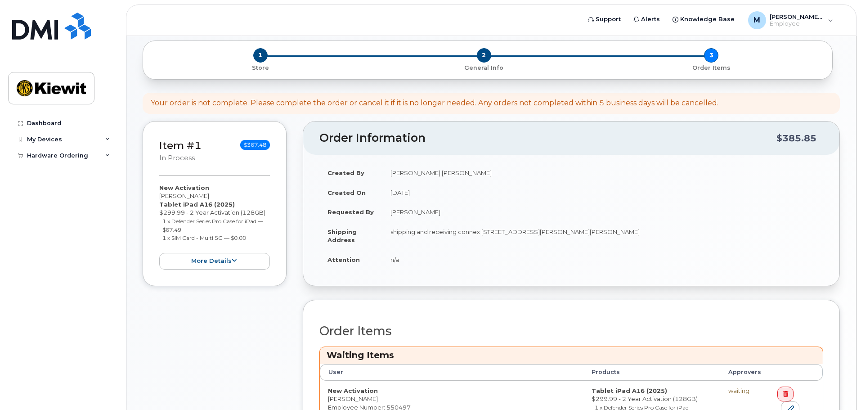
scroll to position [212, 0]
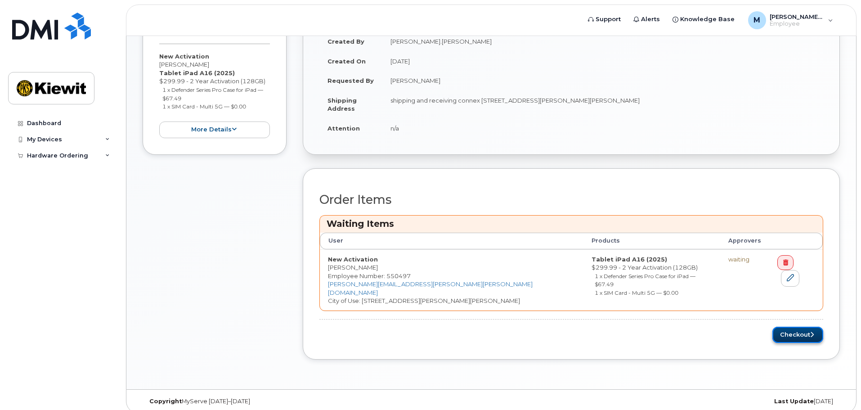
click at [788, 326] on button "Checkout" at bounding box center [797, 334] width 51 height 17
